Goal: Transaction & Acquisition: Download file/media

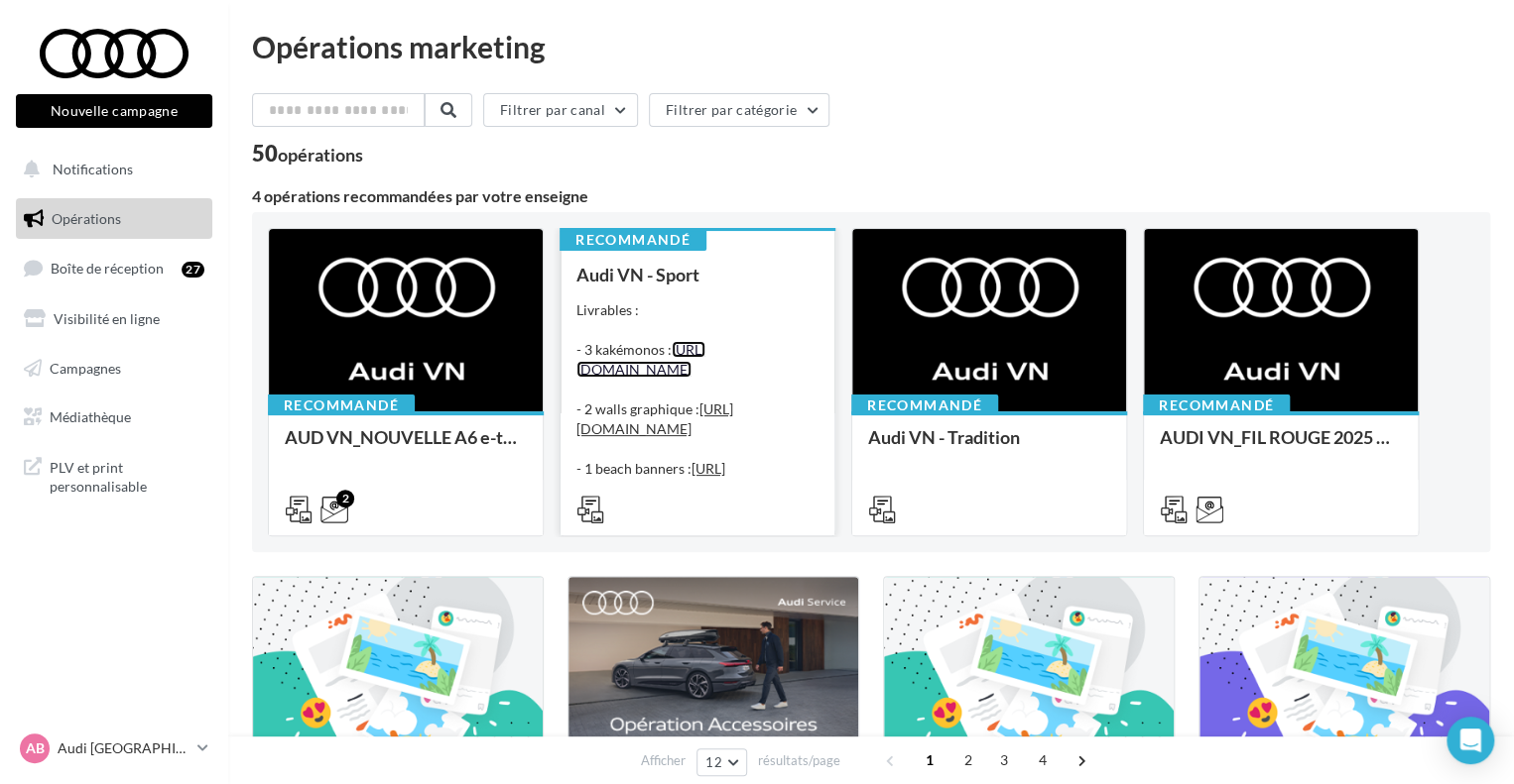
click at [706, 342] on link "[URL][DOMAIN_NAME]" at bounding box center [640, 359] width 129 height 37
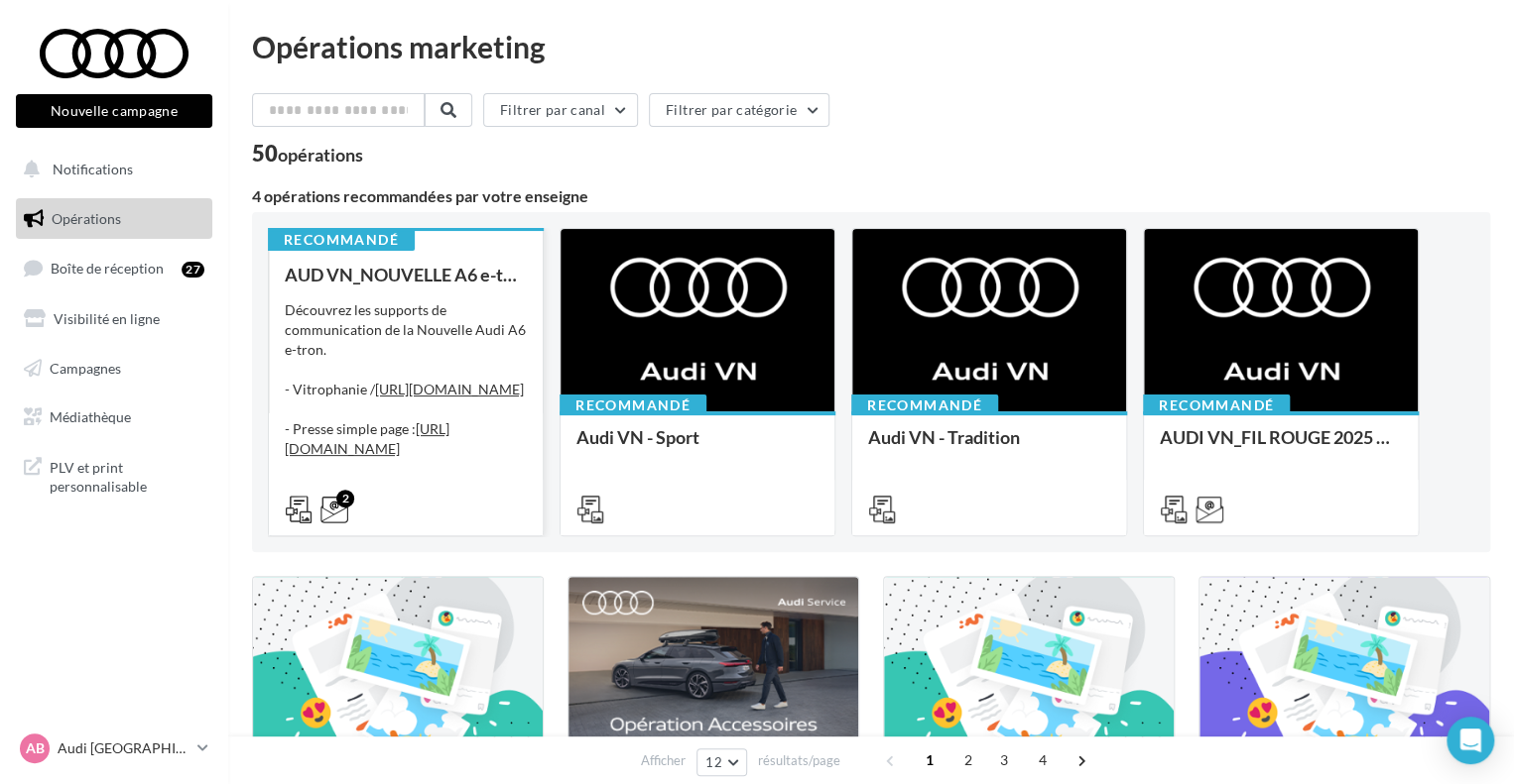
click at [429, 344] on div "Découvrez les supports de communication de la Nouvelle Audi A6 e-tron. - Vitrop…" at bounding box center [406, 399] width 242 height 198
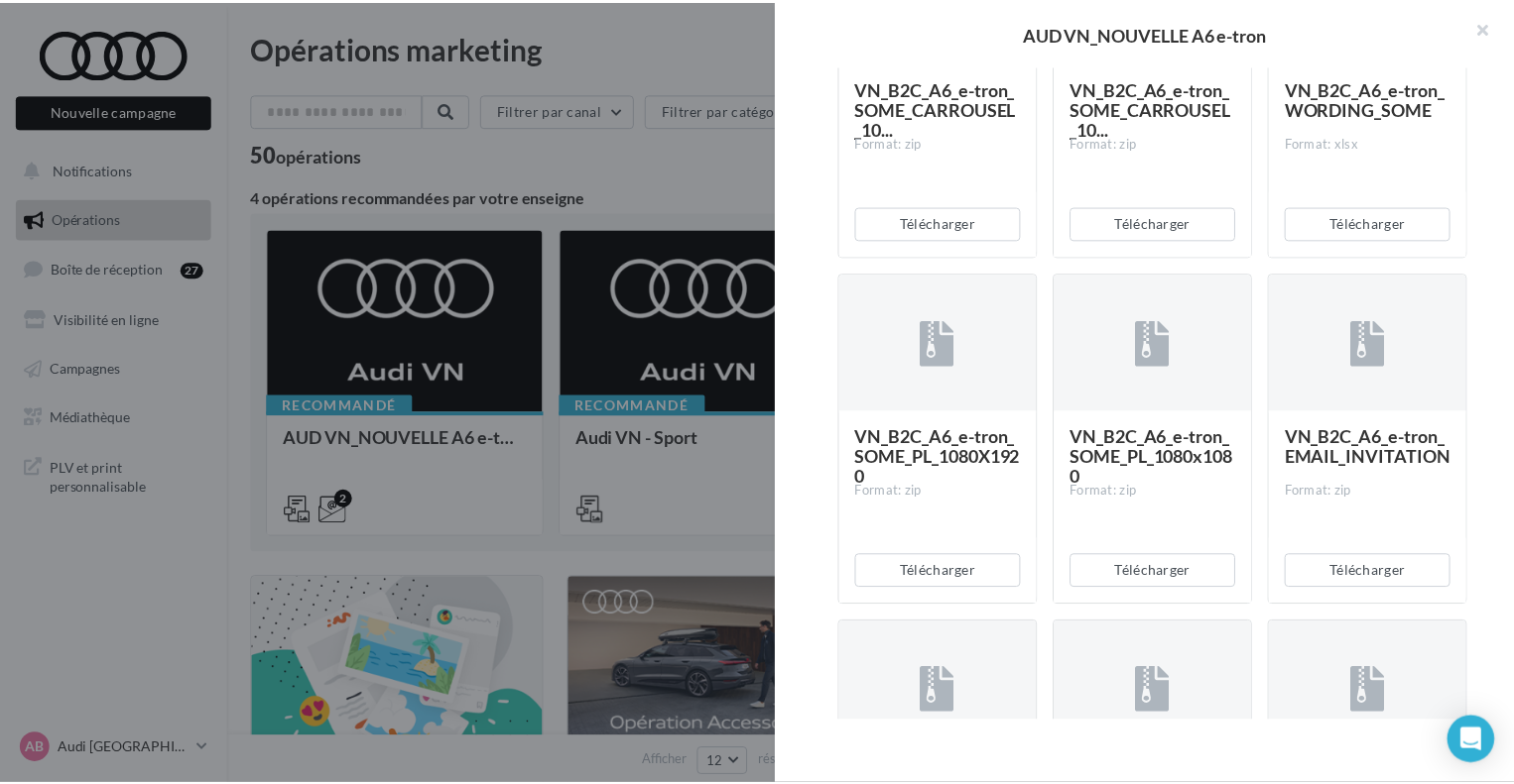
scroll to position [793, 0]
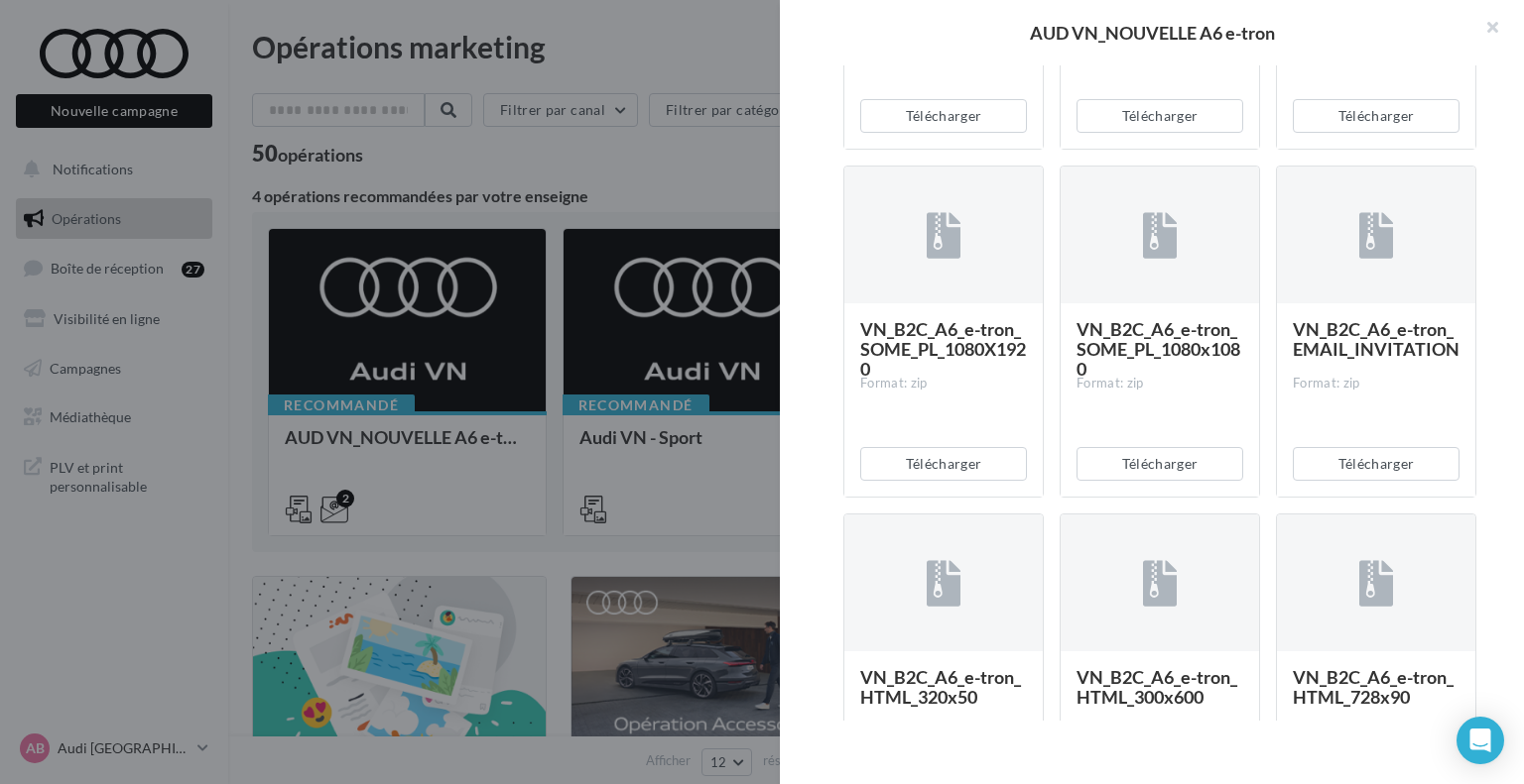
click at [1145, 306] on div at bounding box center [1159, 235] width 198 height 138
click at [1136, 379] on div "VN_B2C_A6_e-tron_SOME_PL_1080x1080" at bounding box center [1159, 350] width 166 height 60
click at [1142, 481] on button "Télécharger" at bounding box center [1159, 464] width 166 height 34
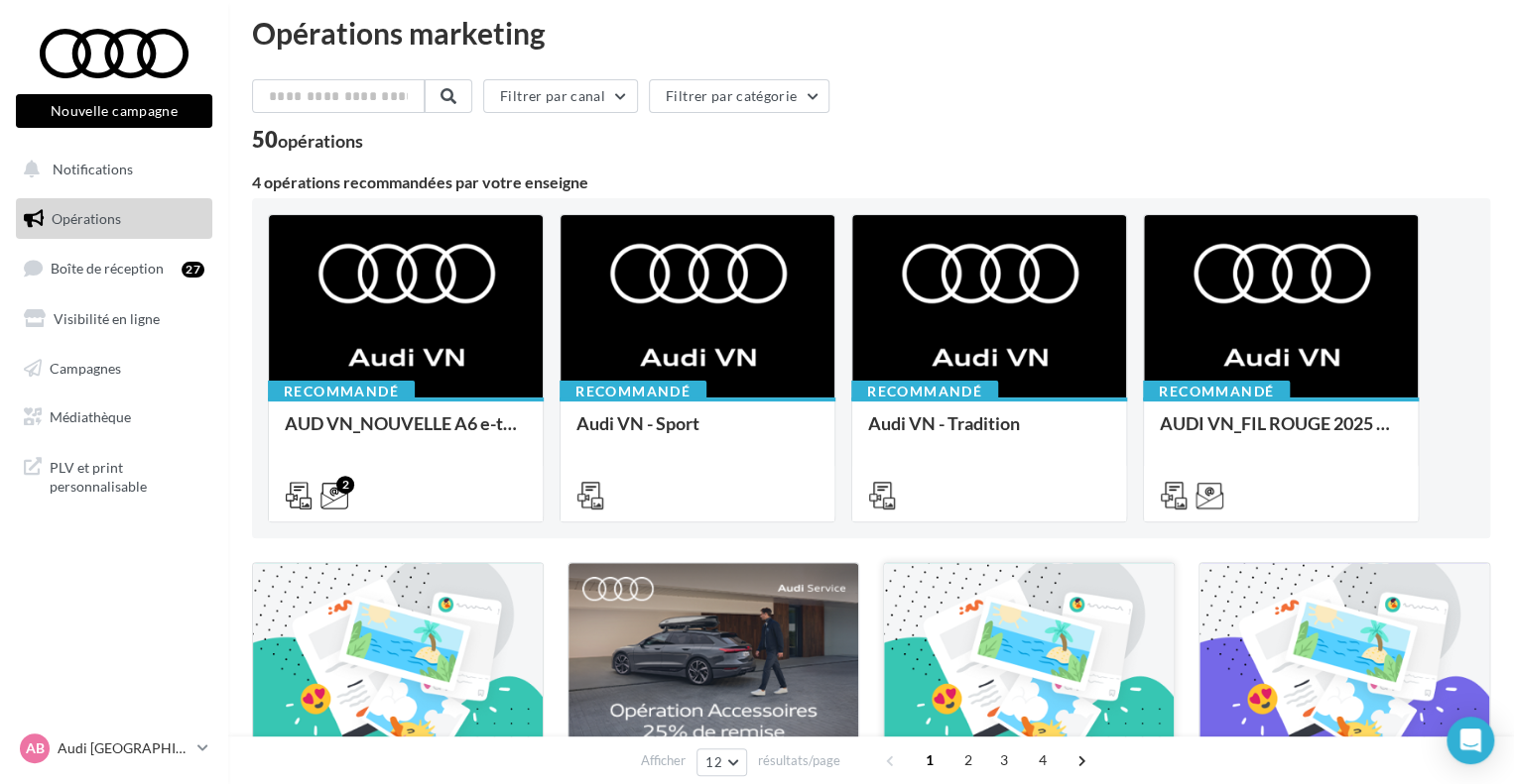
scroll to position [0, 0]
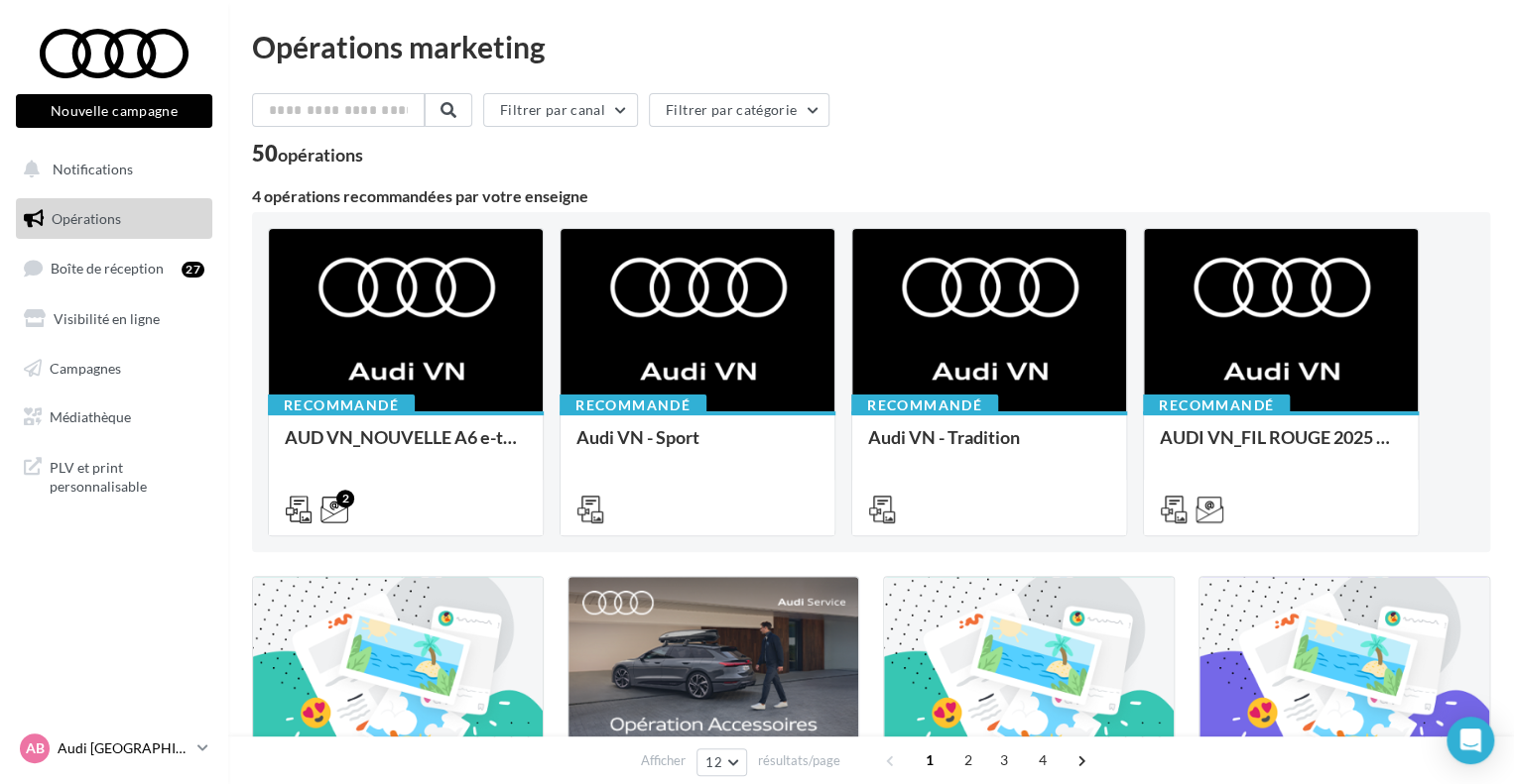
click at [127, 732] on link "AB Audi BOULOGNE SUR MER audi-boul-mar" at bounding box center [114, 749] width 196 height 38
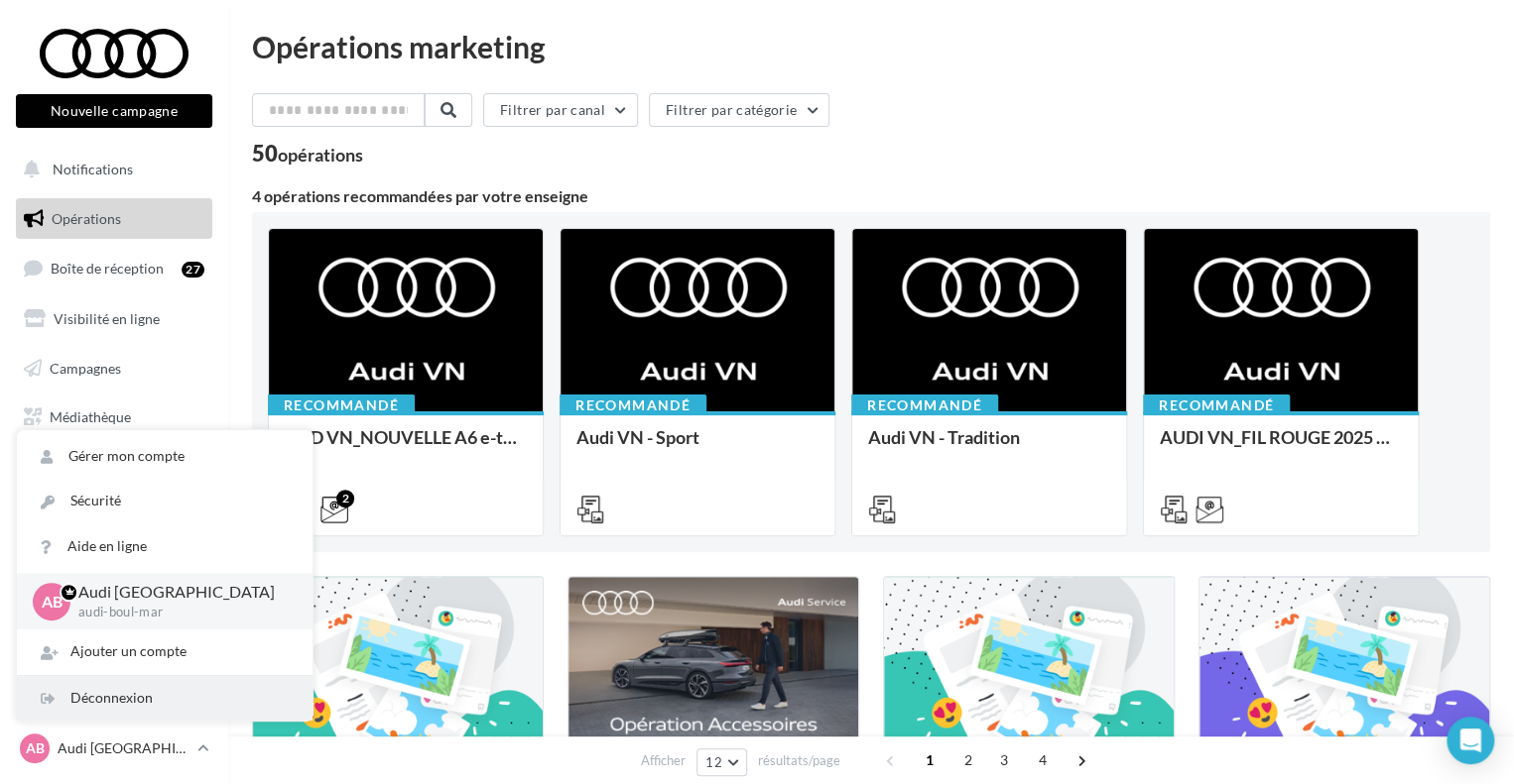
click at [120, 693] on div "Déconnexion" at bounding box center [164, 698] width 296 height 45
